Goal: Information Seeking & Learning: Learn about a topic

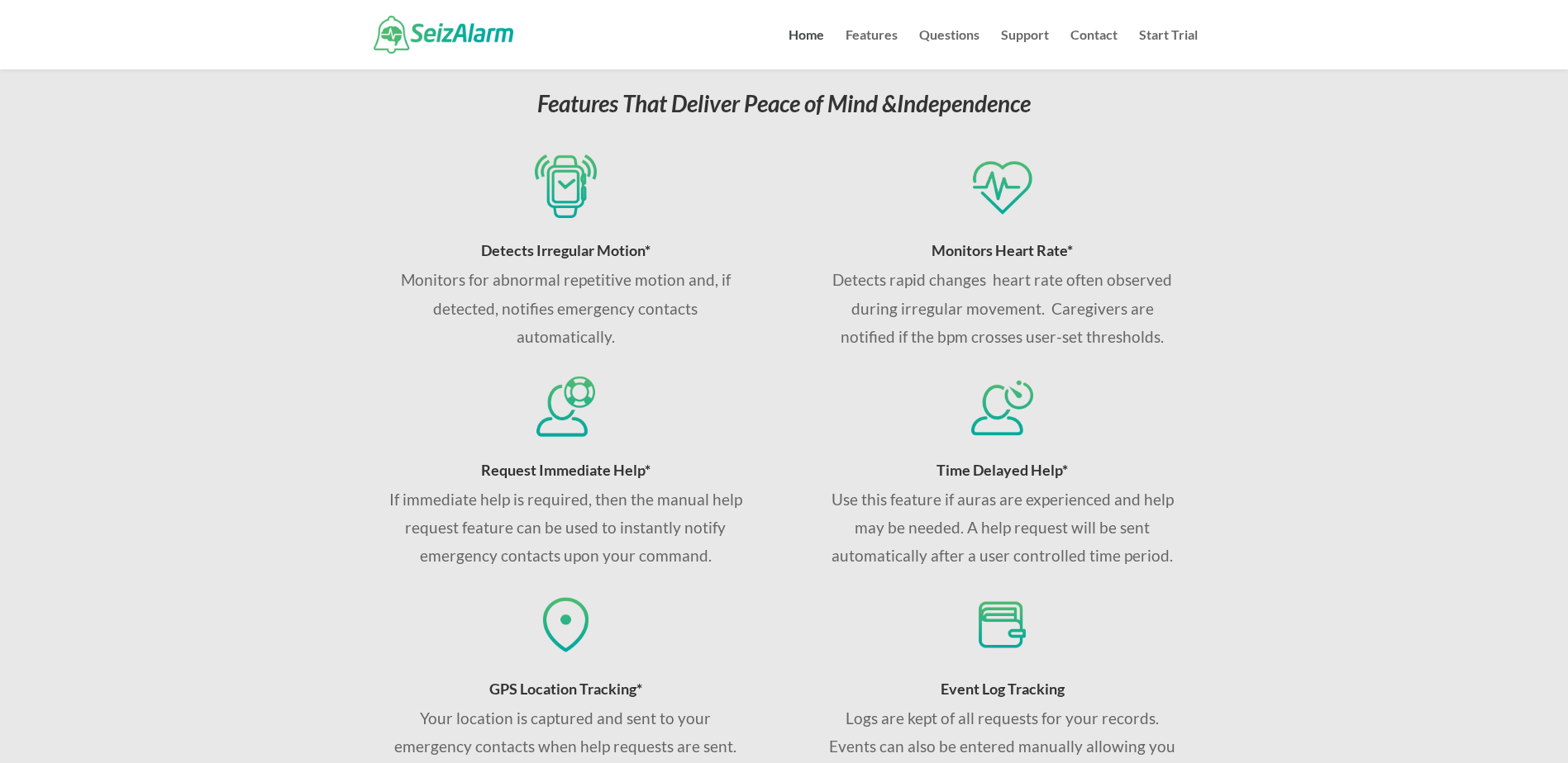
scroll to position [579, 0]
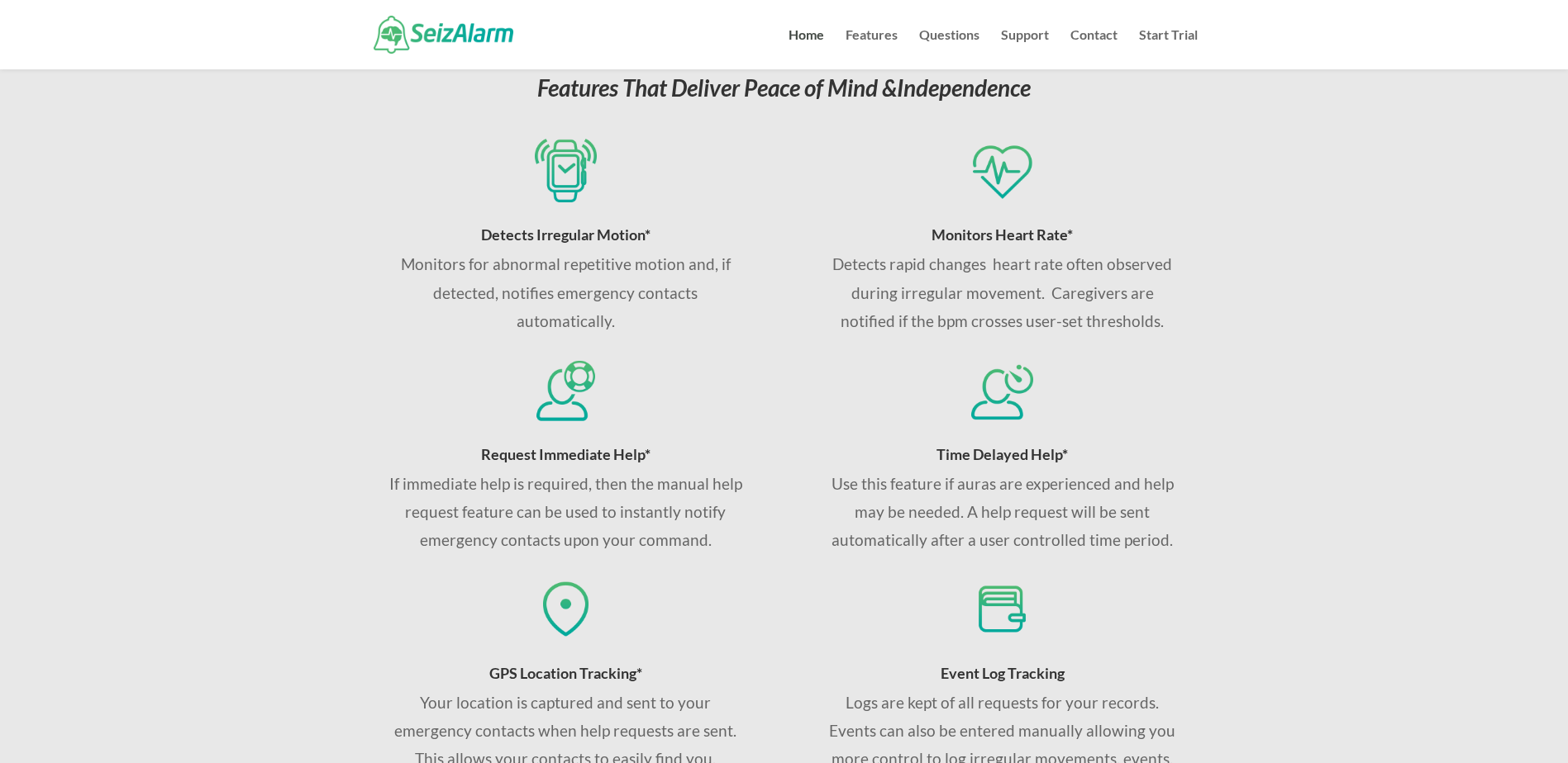
click at [996, 392] on img at bounding box center [1002, 390] width 61 height 64
click at [1028, 467] on h4 "Time Delayed Help*" at bounding box center [1002, 459] width 355 height 23
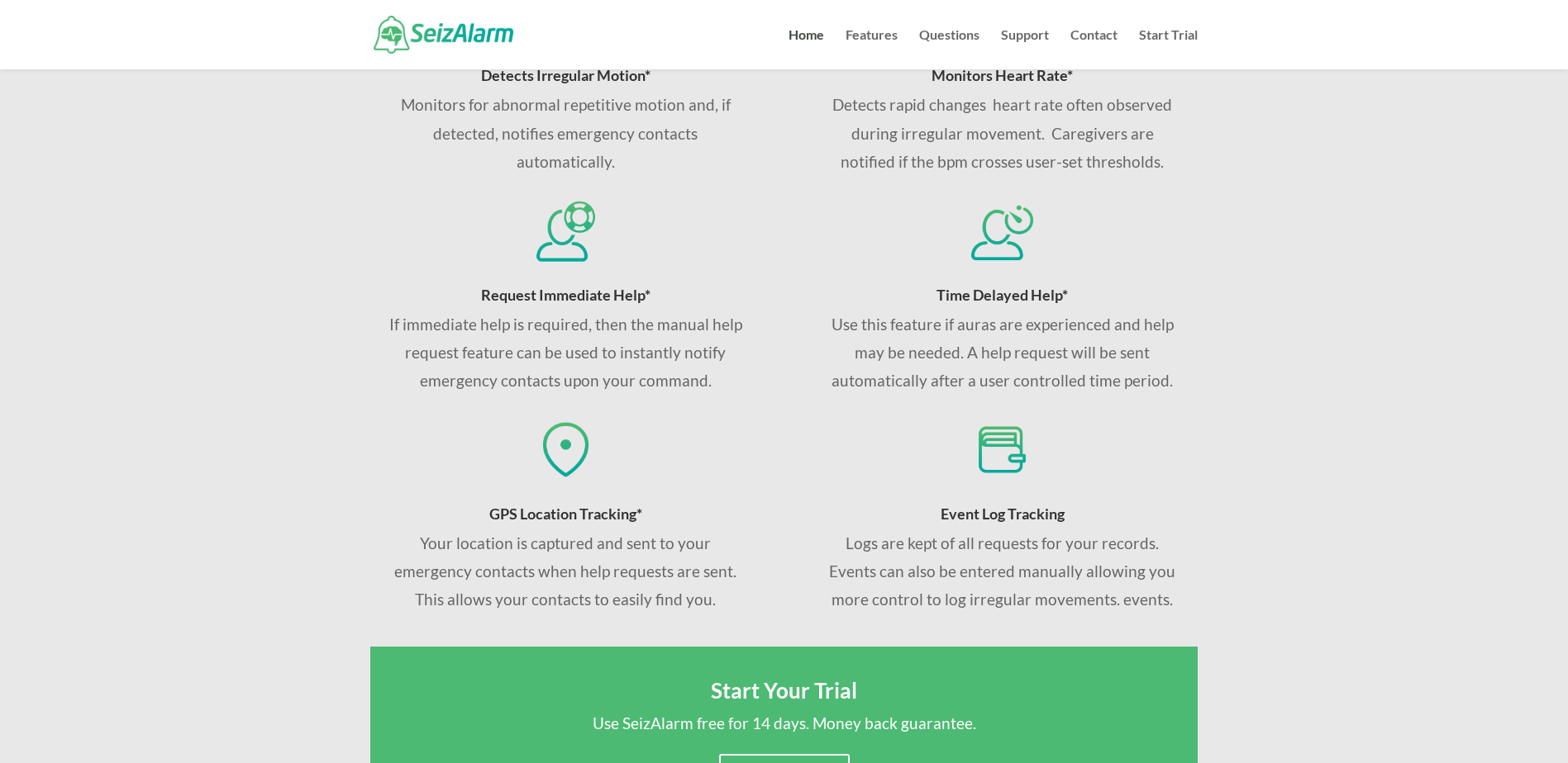
scroll to position [909, 0]
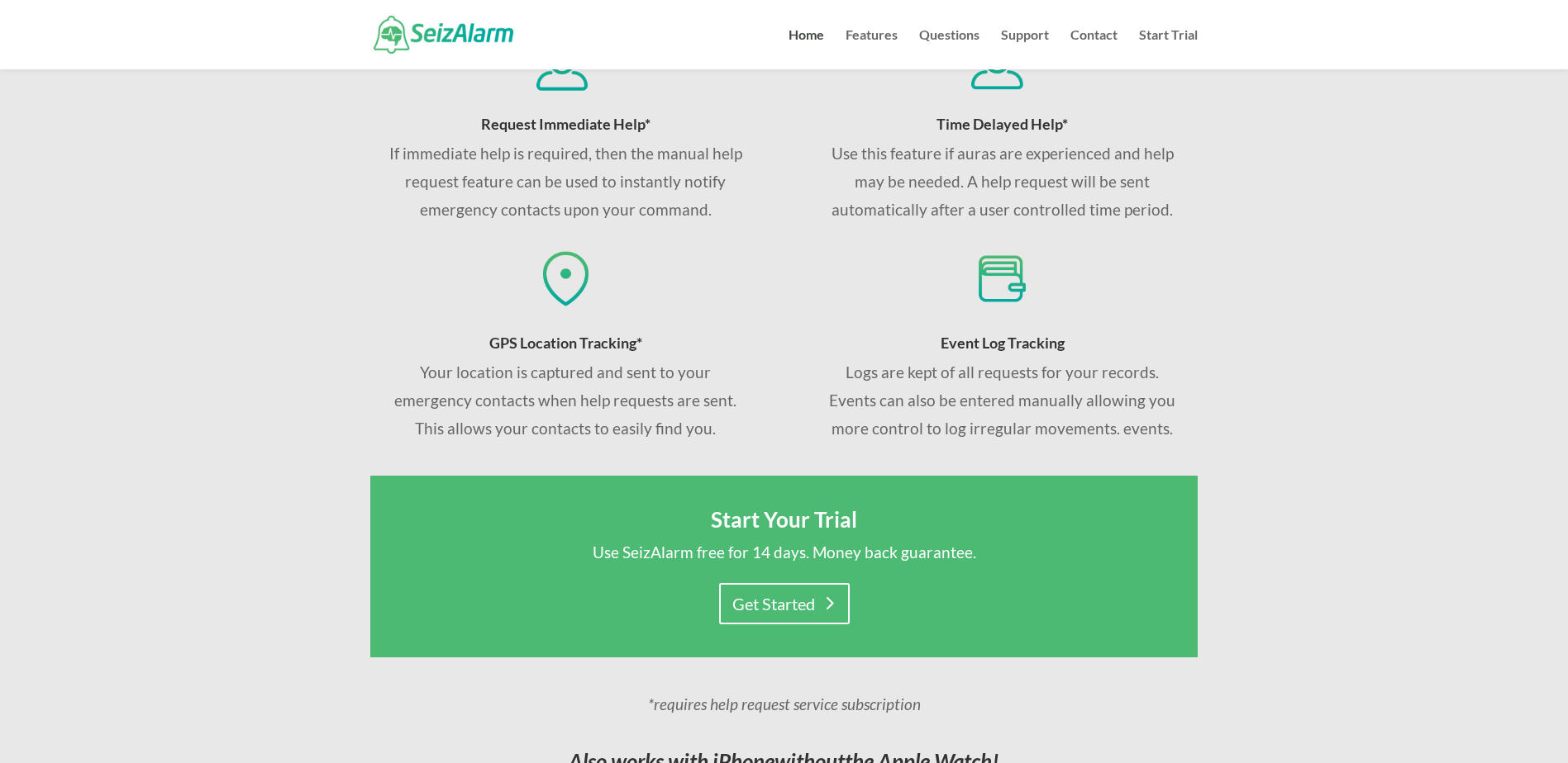
click at [1016, 343] on span "Event Log Tracking" at bounding box center [1003, 343] width 124 height 18
drag, startPoint x: 1016, startPoint y: 343, endPoint x: 1001, endPoint y: 392, distance: 51.2
click at [1001, 392] on p "Logs are kept of all requests for your records. Events can also be entered manu…" at bounding box center [1002, 401] width 355 height 85
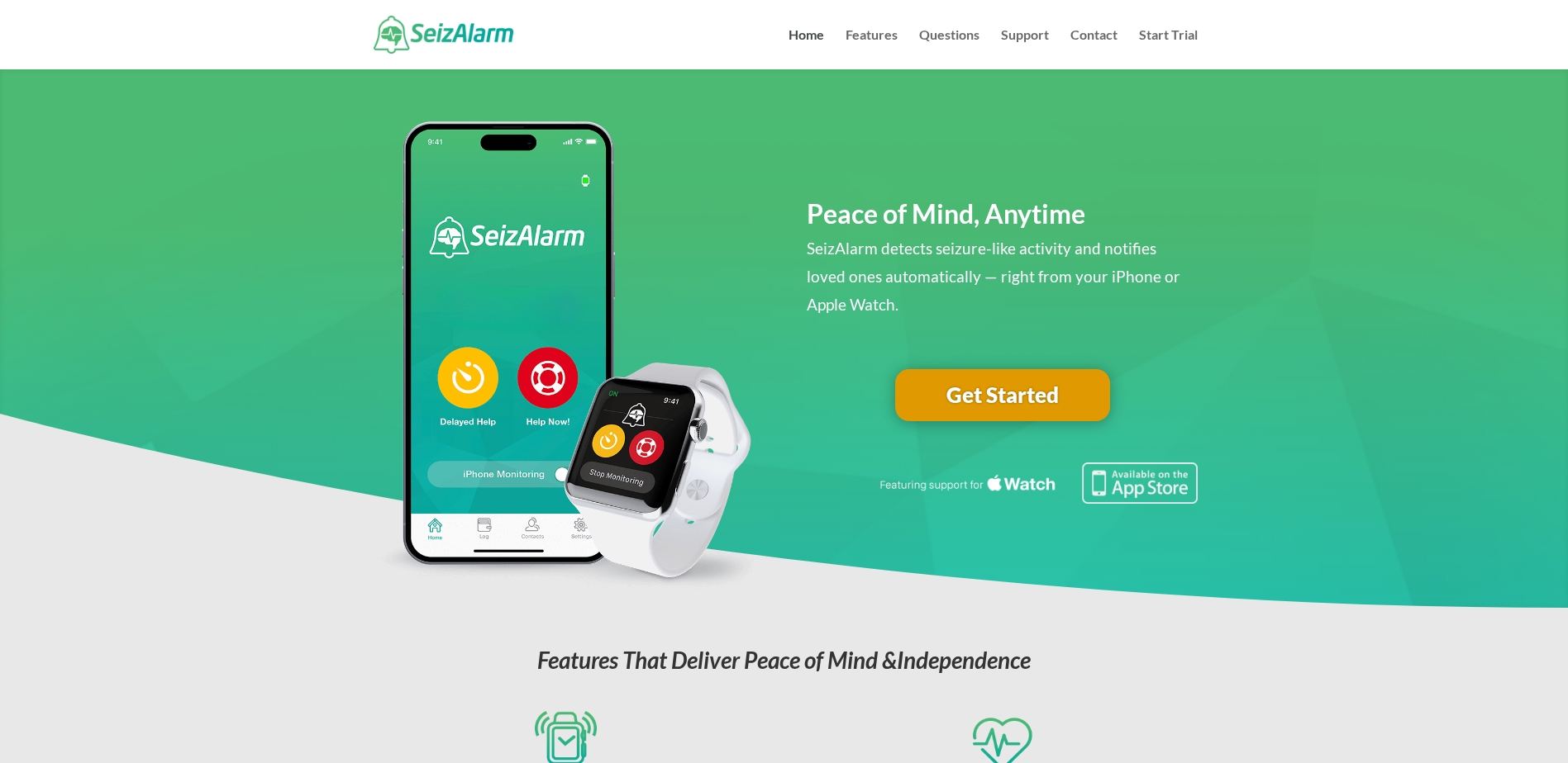
scroll to position [0, 0]
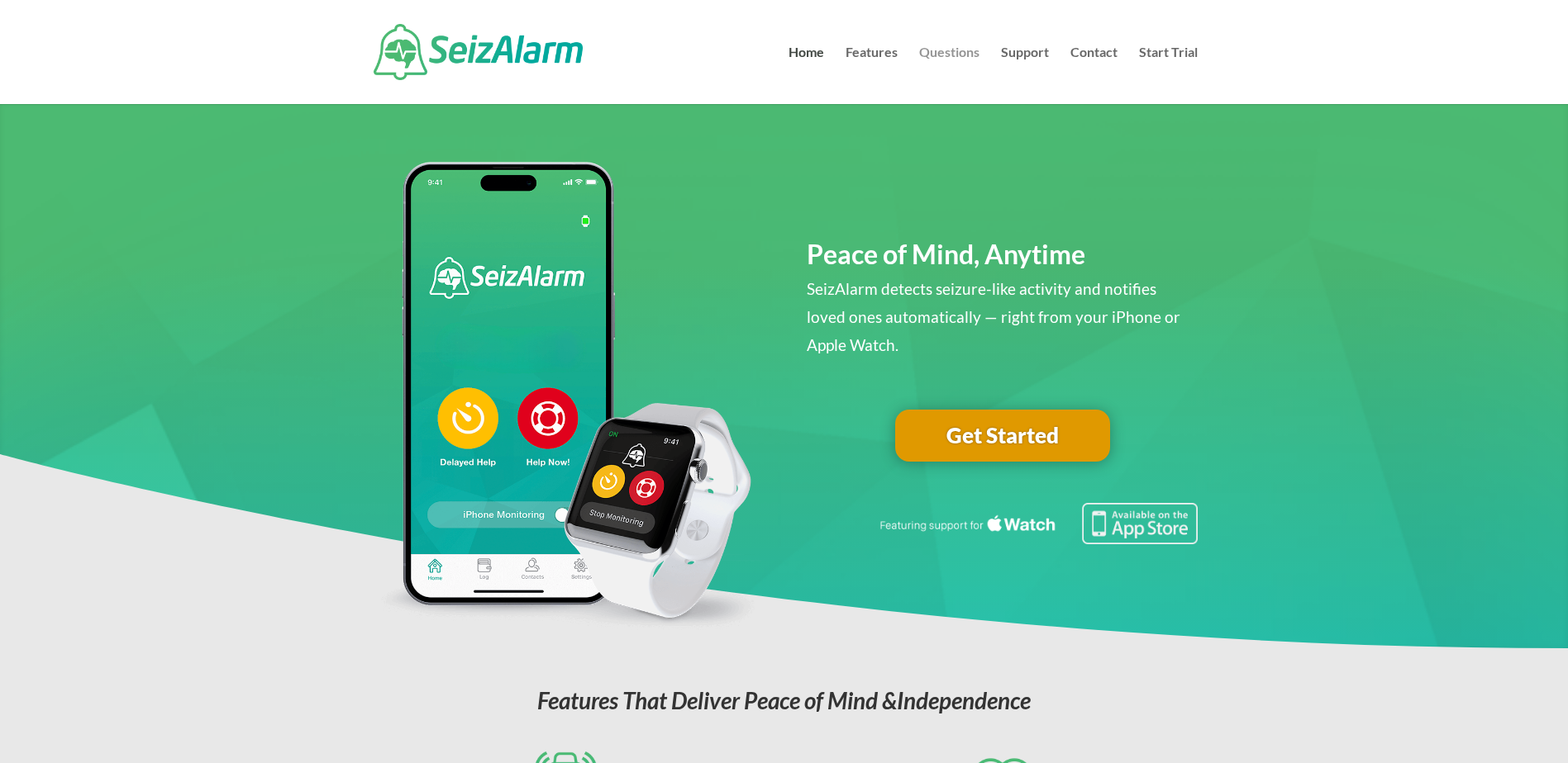
click at [961, 53] on link "Questions" at bounding box center [949, 75] width 60 height 58
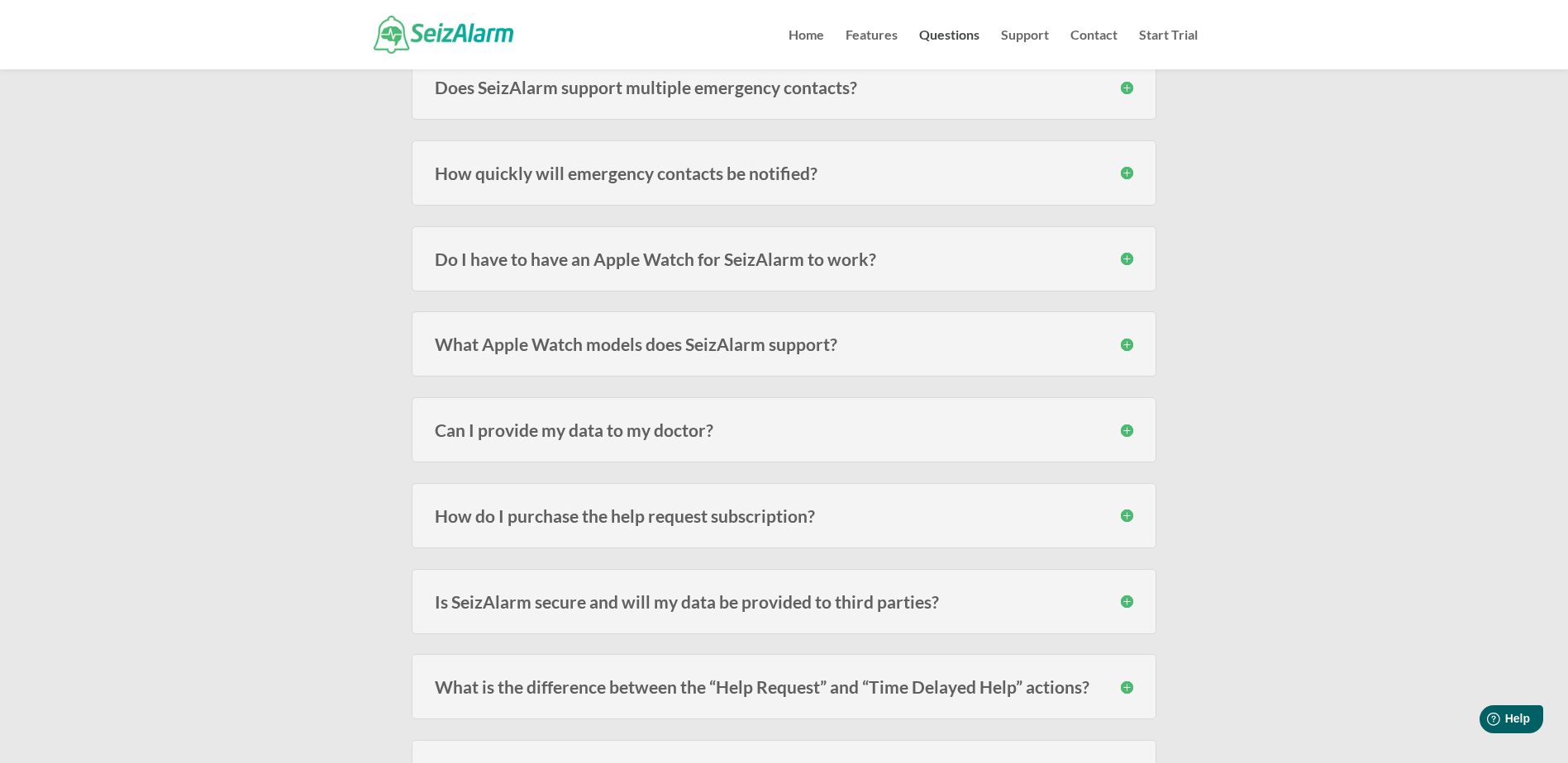
scroll to position [1157, 0]
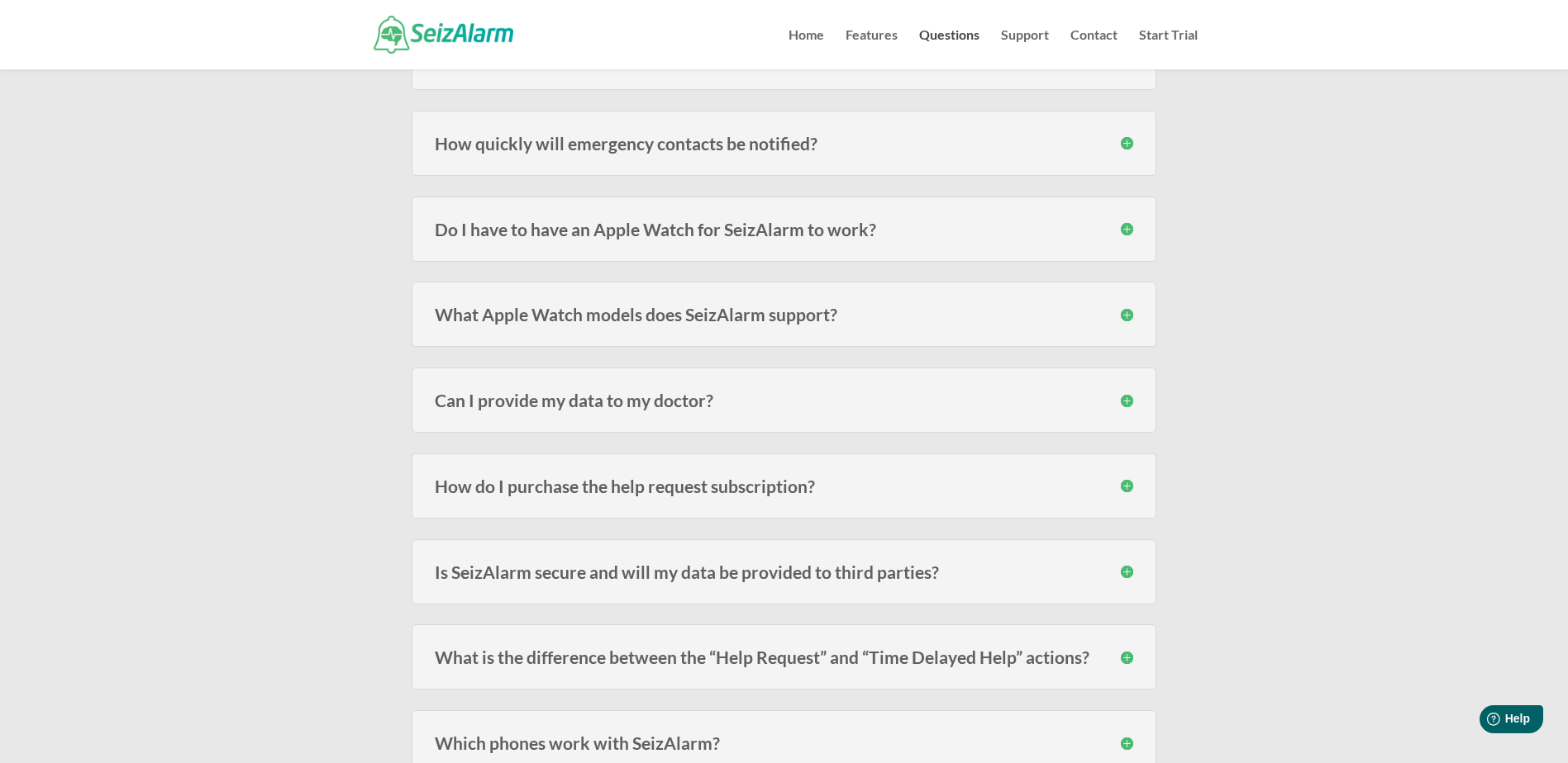
click at [1098, 399] on h3 "Can I provide my data to my doctor?" at bounding box center [784, 399] width 698 height 17
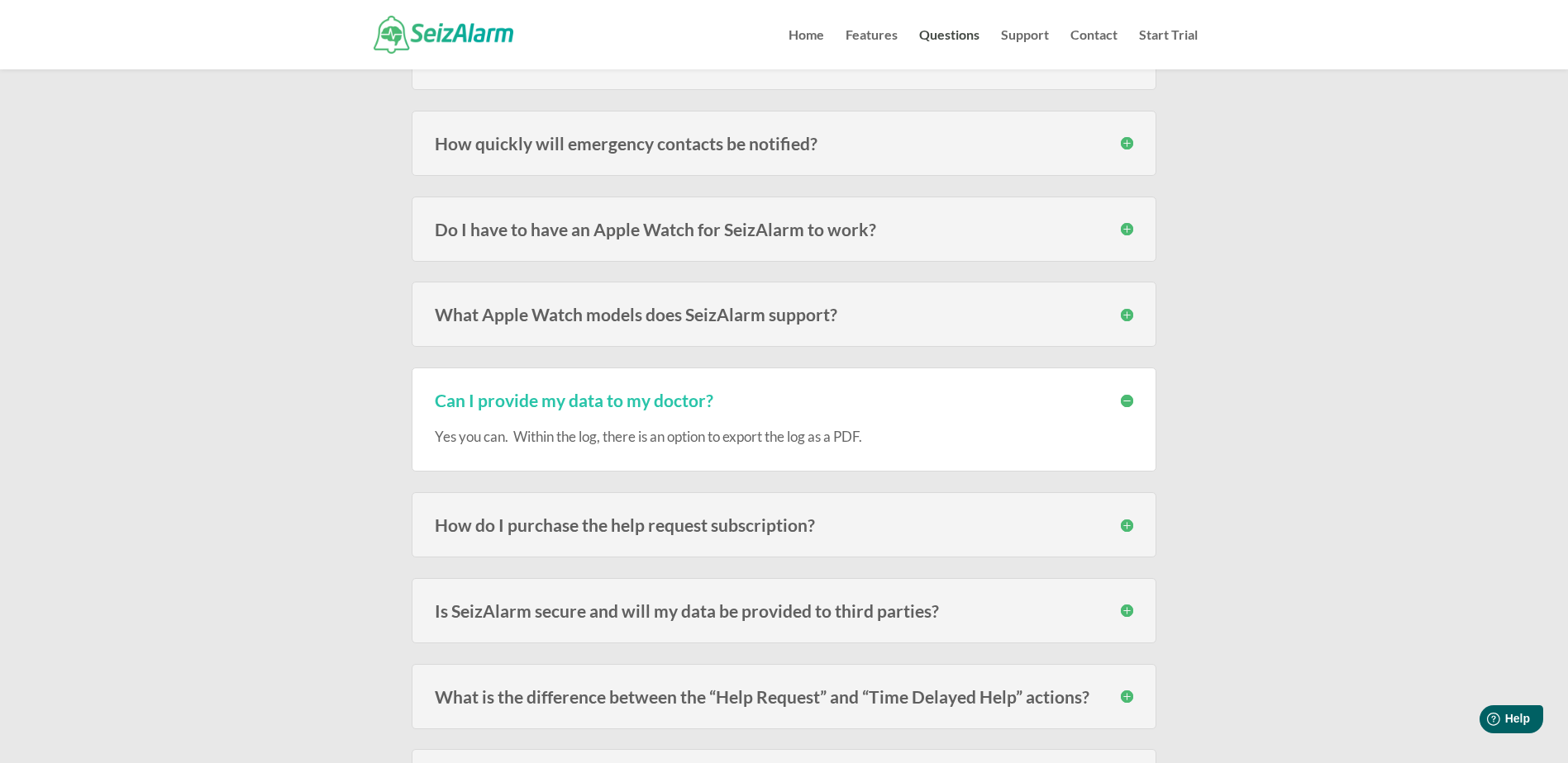
click at [1101, 404] on h3 "Can I provide my data to my doctor?" at bounding box center [784, 399] width 698 height 17
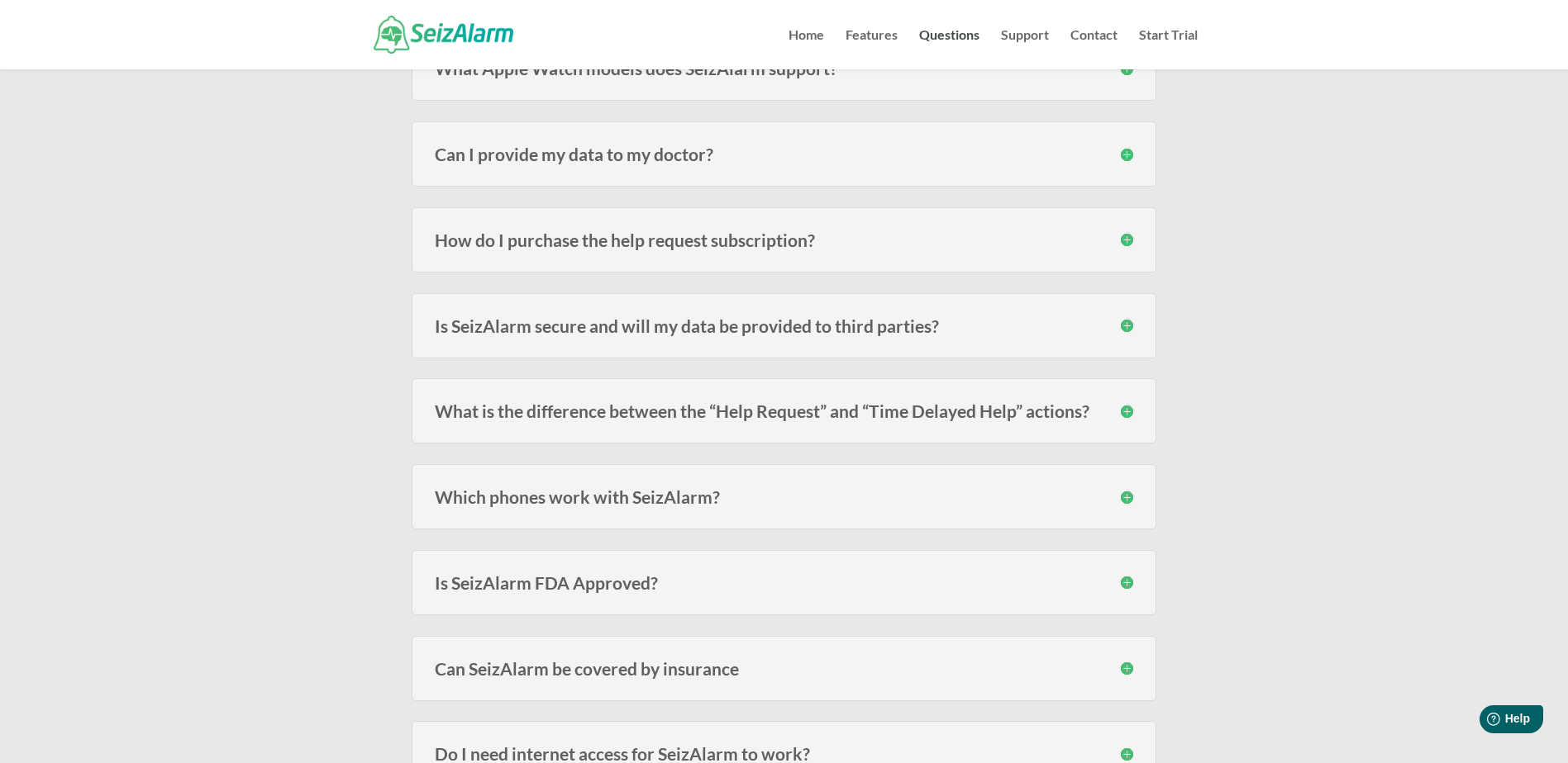
scroll to position [1405, 0]
click at [1006, 403] on h3 "What is the difference between the “Help Request” and “Time Delayed Help” actio…" at bounding box center [784, 408] width 698 height 17
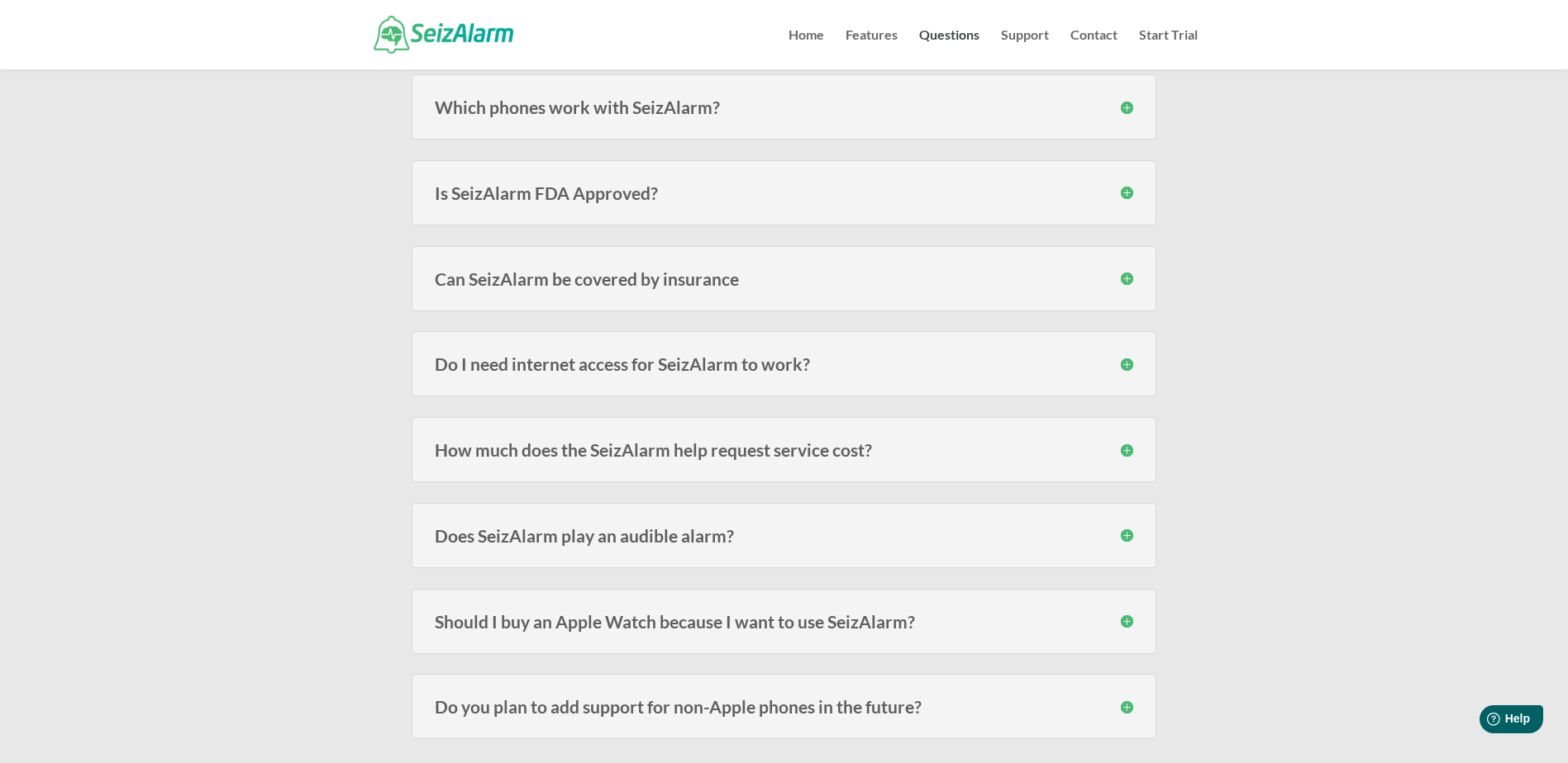
scroll to position [1900, 0]
click at [900, 458] on h3 "How much does the SeizAlarm help request service cost?" at bounding box center [784, 448] width 698 height 17
